Goal: Entertainment & Leisure: Consume media (video, audio)

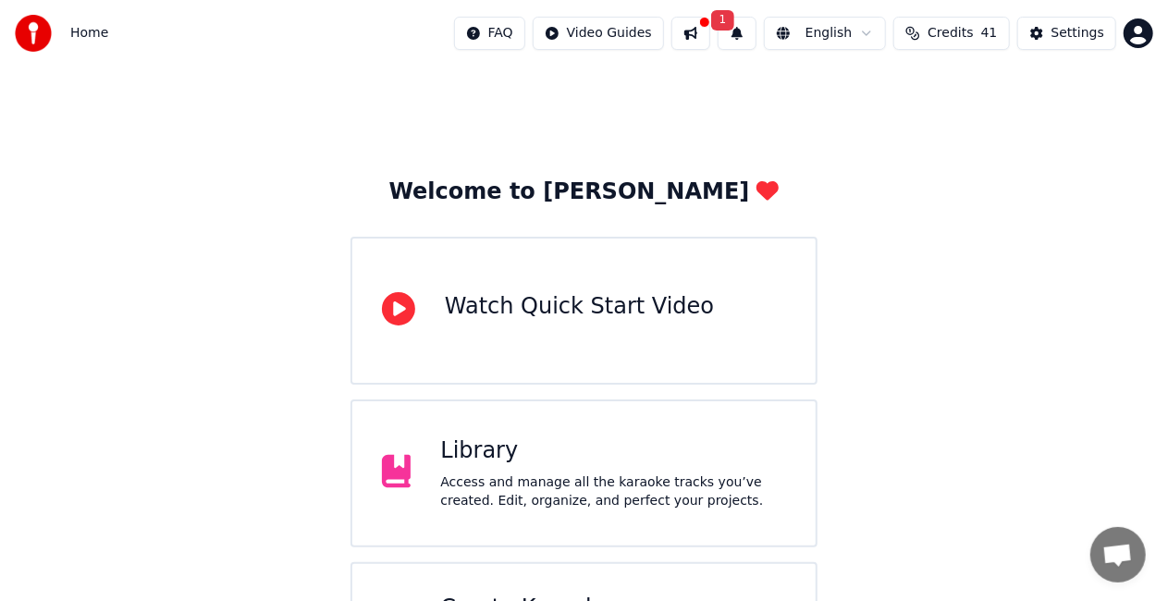
click at [520, 438] on div "Library" at bounding box center [613, 451] width 346 height 30
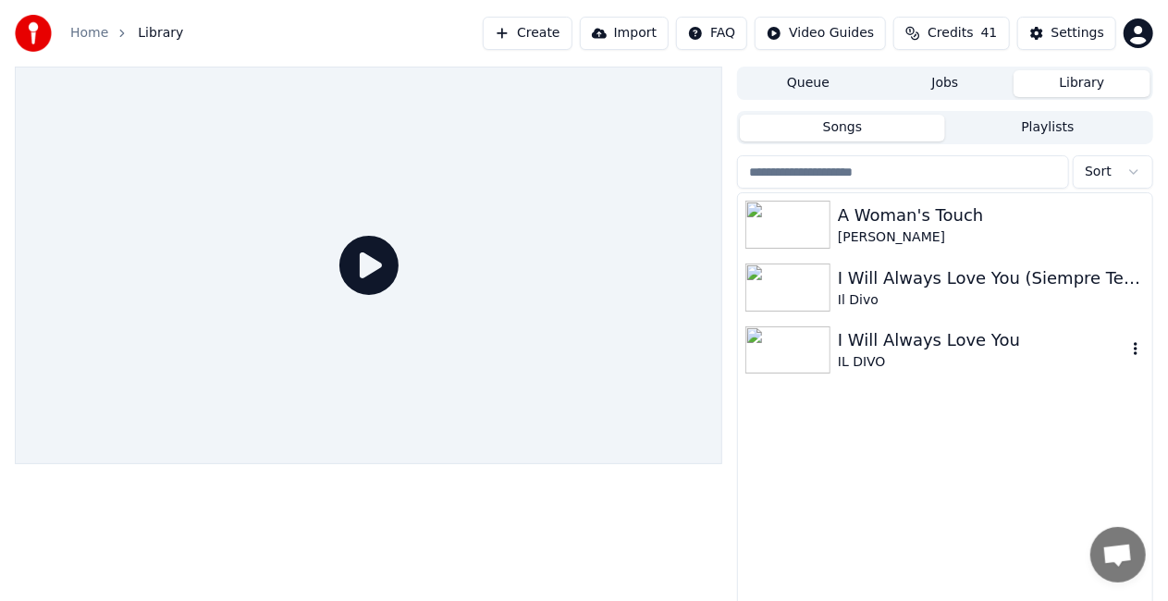
click at [808, 346] on img at bounding box center [787, 350] width 85 height 48
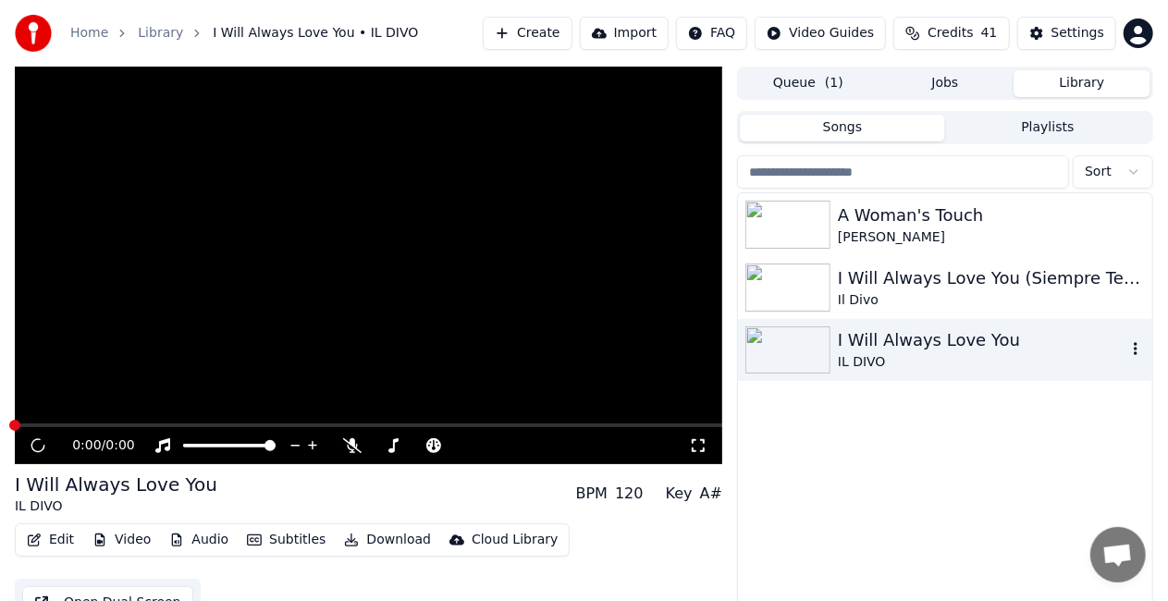
click at [808, 346] on img at bounding box center [787, 350] width 85 height 48
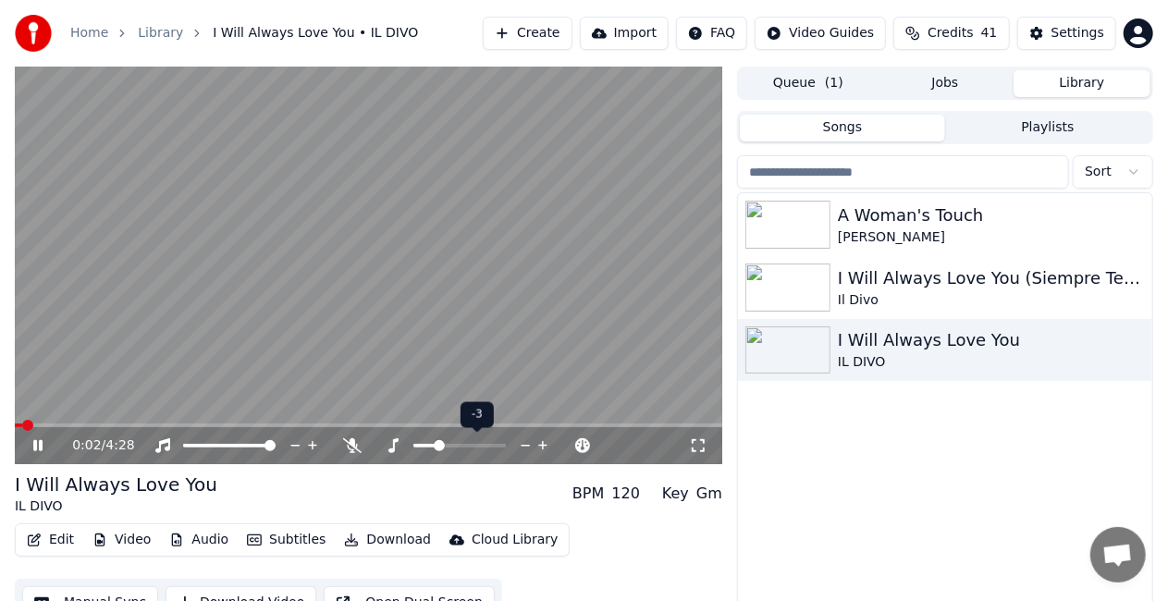
click at [436, 446] on span at bounding box center [424, 446] width 23 height 4
click at [390, 444] on span at bounding box center [419, 446] width 92 height 4
click at [24, 429] on div "0:18 / 4:28" at bounding box center [368, 445] width 707 height 37
click at [23, 426] on span at bounding box center [19, 425] width 8 height 4
click at [434, 446] on span at bounding box center [439, 445] width 11 height 11
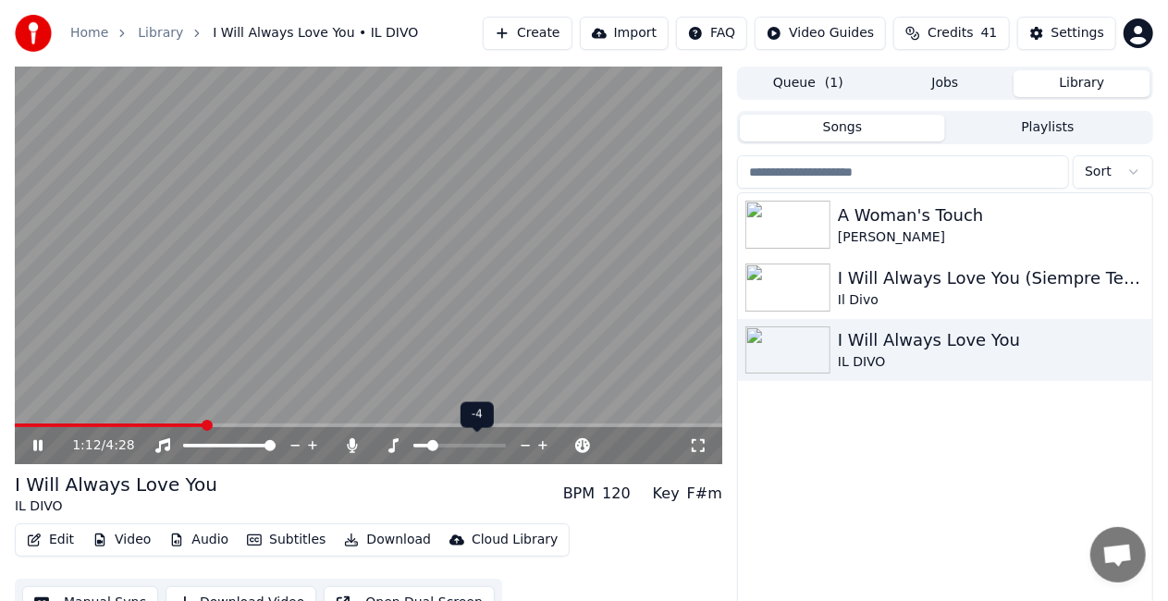
click at [429, 446] on span at bounding box center [421, 446] width 16 height 4
click at [40, 426] on span at bounding box center [28, 425] width 27 height 4
click at [25, 423] on span at bounding box center [20, 425] width 10 height 4
click at [24, 425] on span at bounding box center [20, 425] width 10 height 4
